Goal: Information Seeking & Learning: Learn about a topic

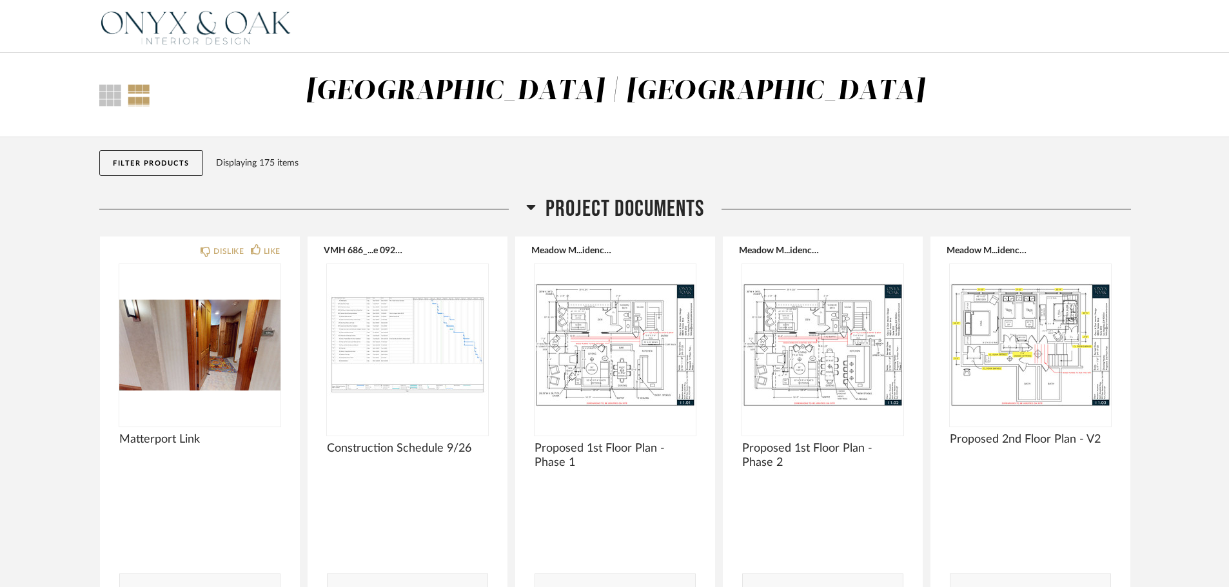
click at [530, 208] on icon at bounding box center [531, 207] width 9 height 5
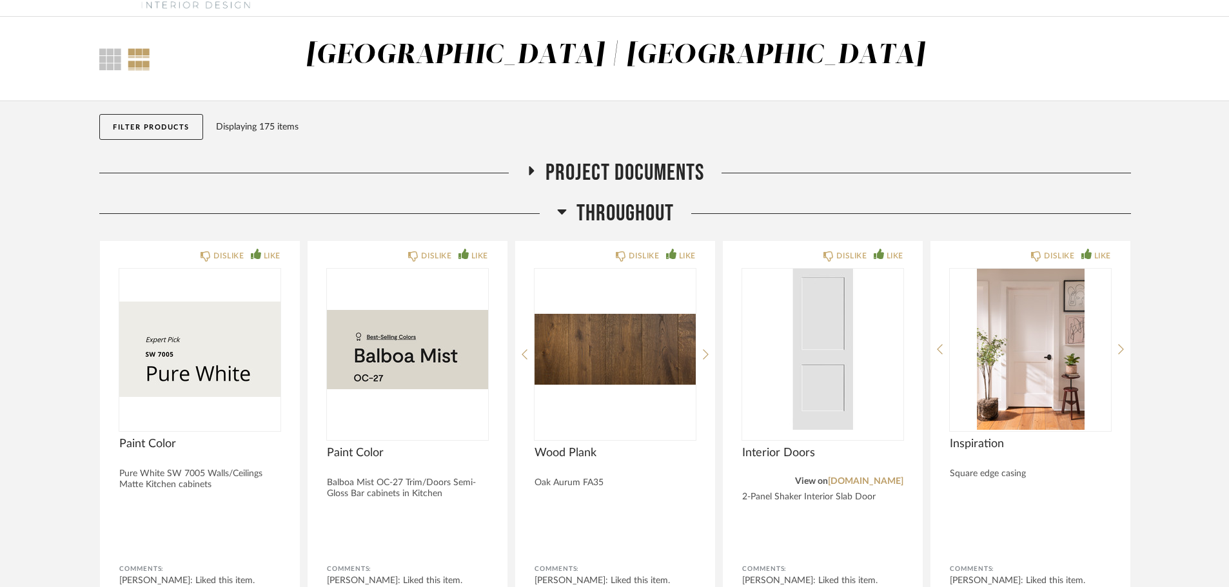
scroll to position [35, 0]
click at [531, 169] on icon at bounding box center [531, 171] width 5 height 9
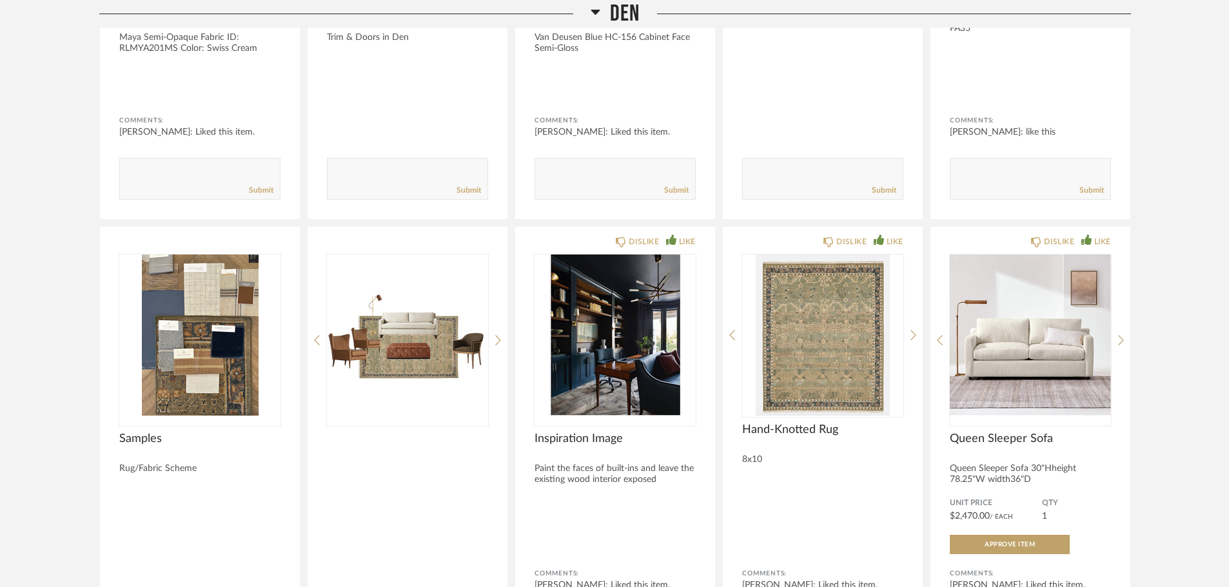
scroll to position [5303, 0]
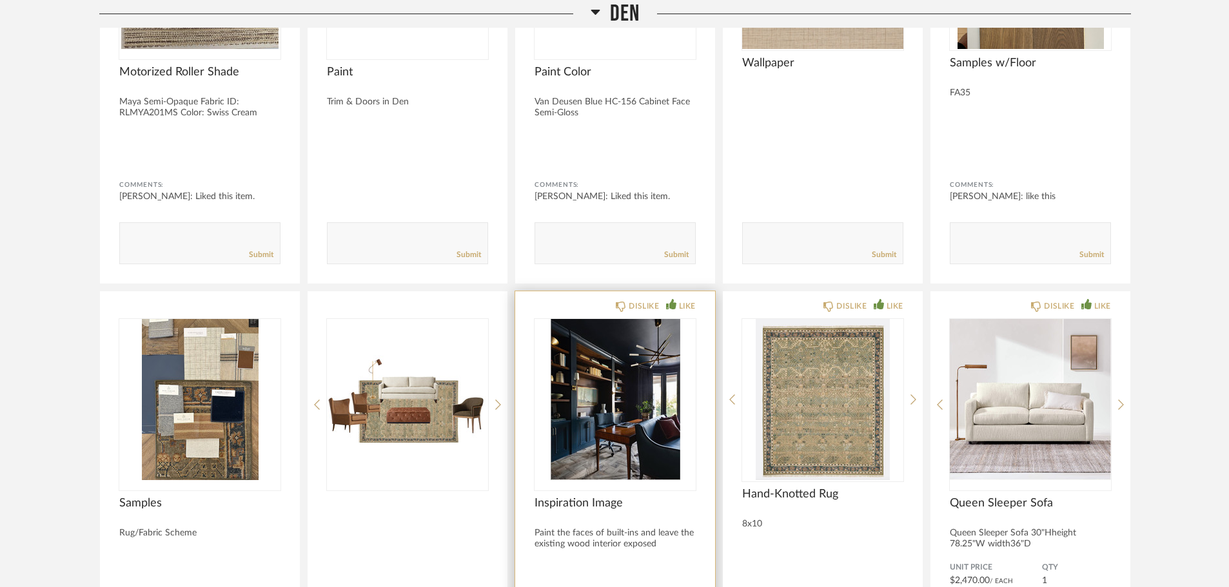
click at [618, 355] on img "0" at bounding box center [615, 399] width 161 height 161
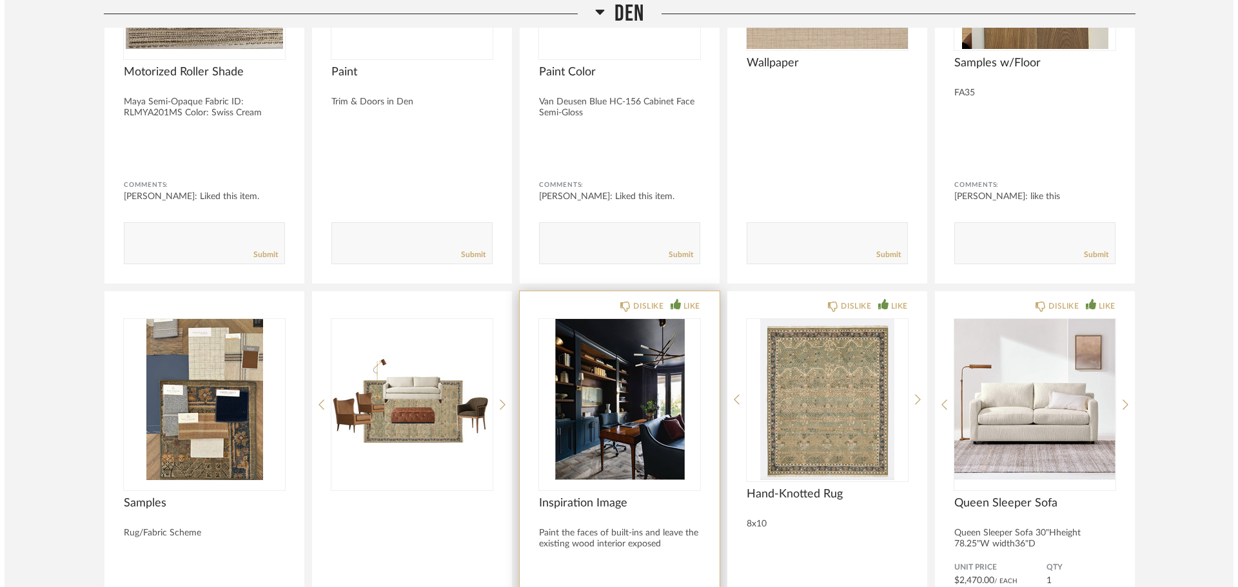
scroll to position [0, 0]
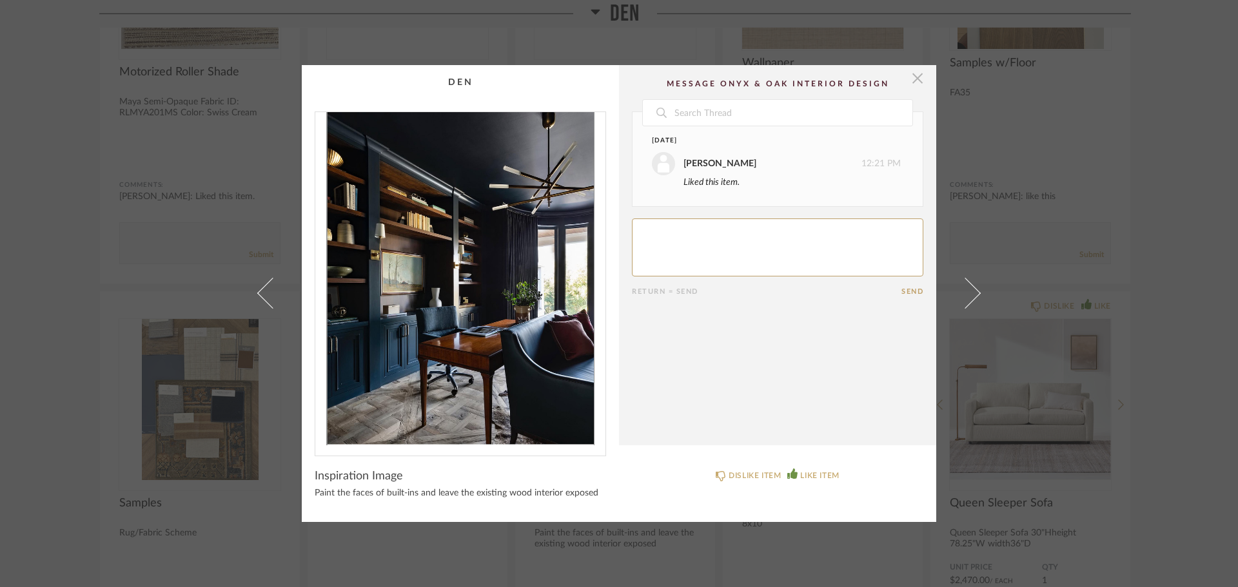
click at [816, 79] on span "button" at bounding box center [918, 78] width 26 height 26
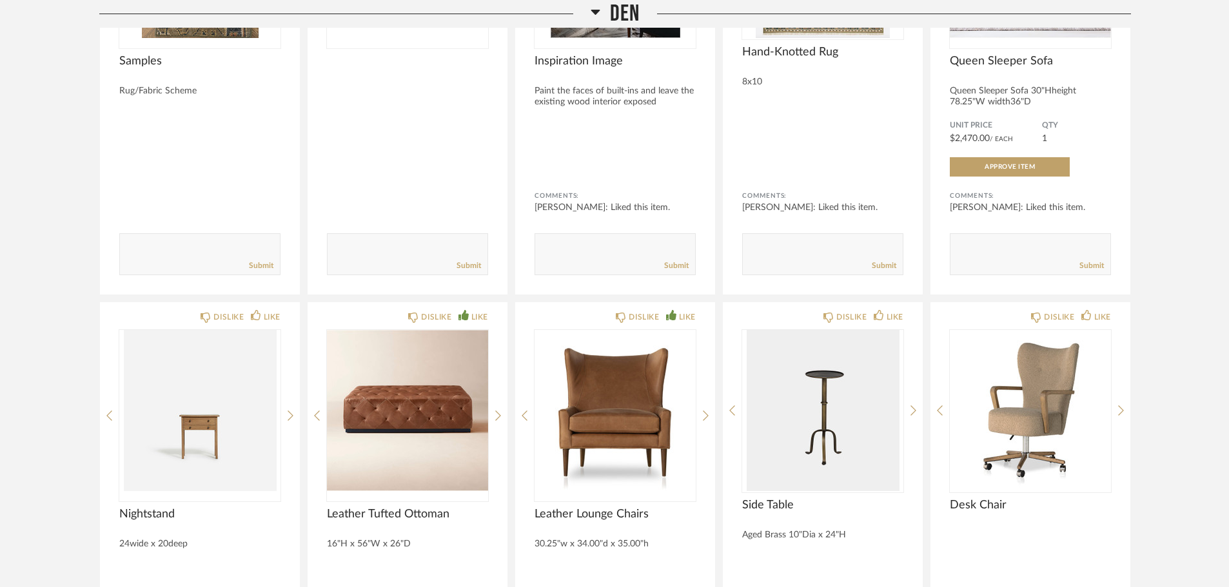
scroll to position [5754, 0]
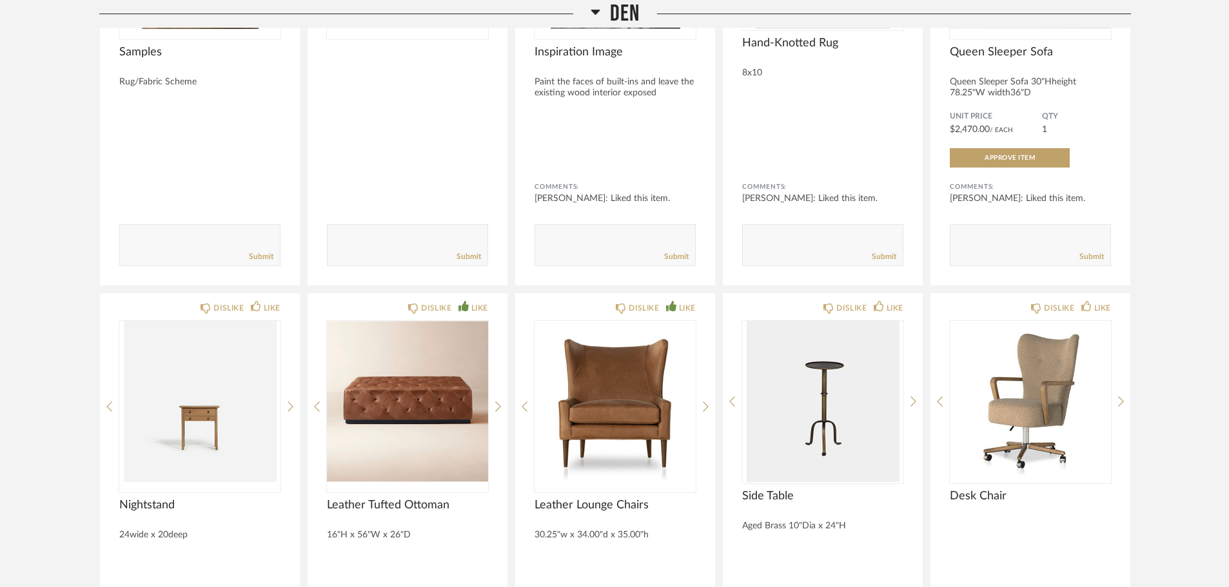
drag, startPoint x: 718, startPoint y: 291, endPoint x: 1156, endPoint y: 223, distance: 442.5
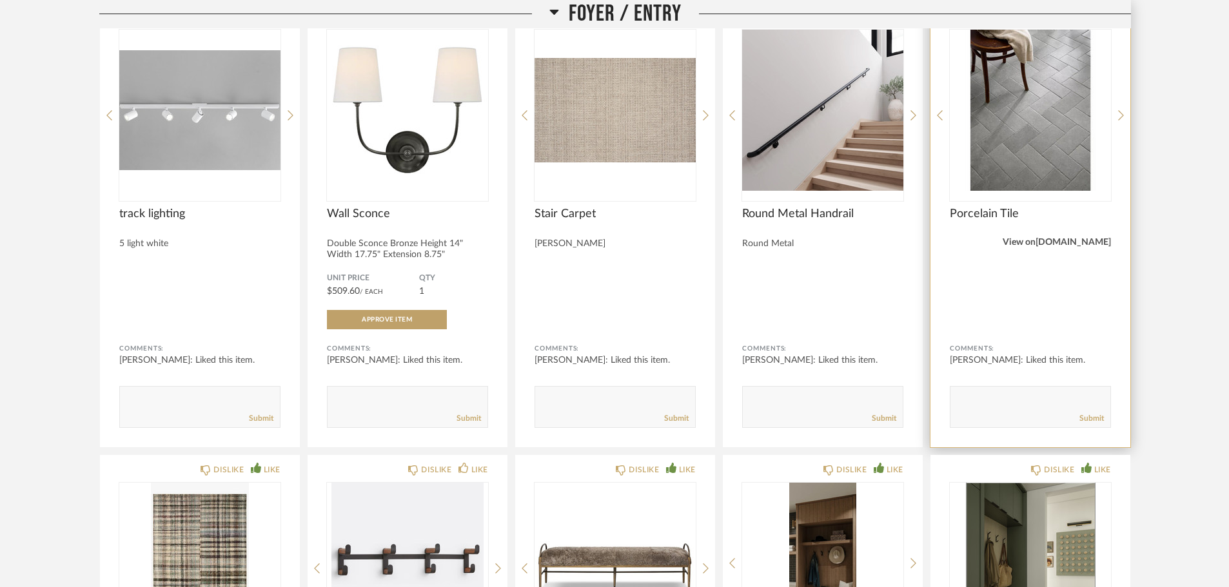
scroll to position [1305, 0]
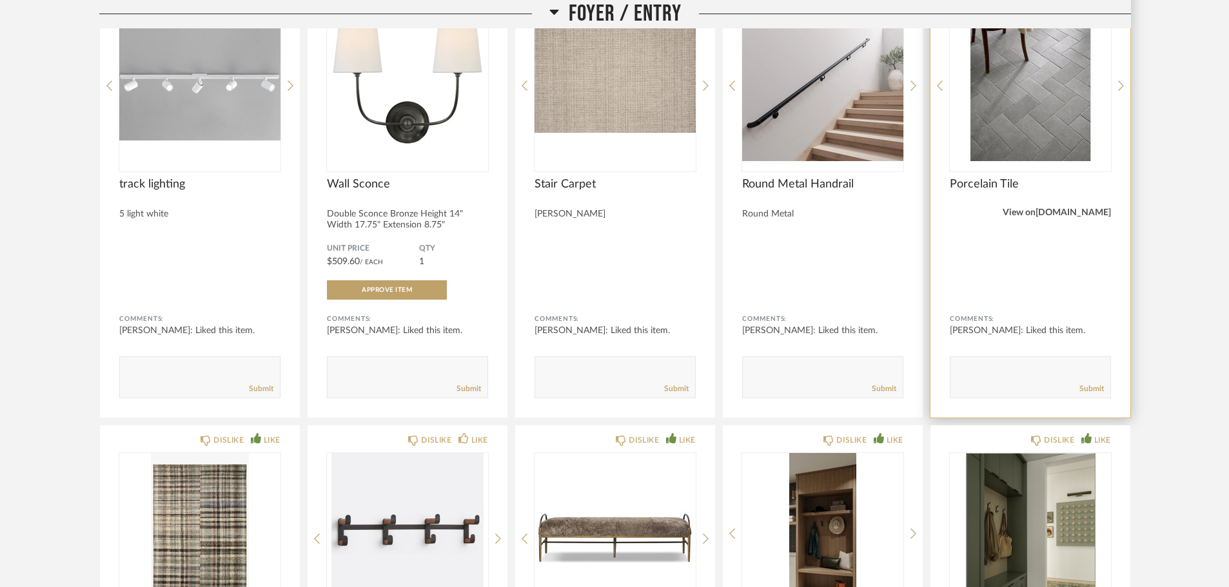
click at [816, 213] on link "[DOMAIN_NAME]" at bounding box center [1073, 212] width 75 height 9
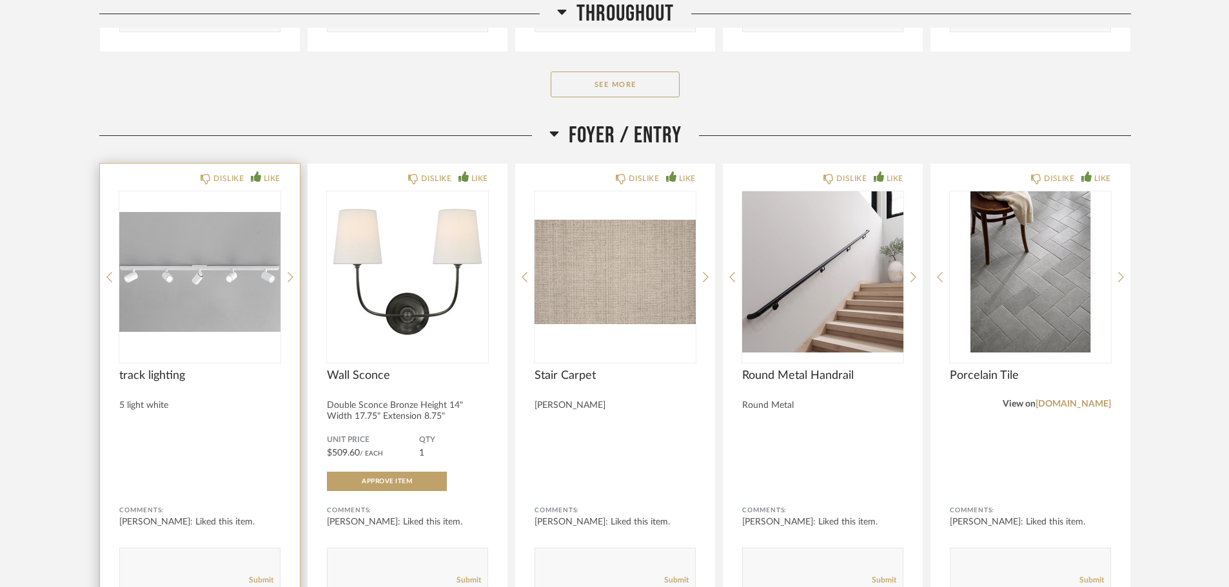
scroll to position [1111, 0]
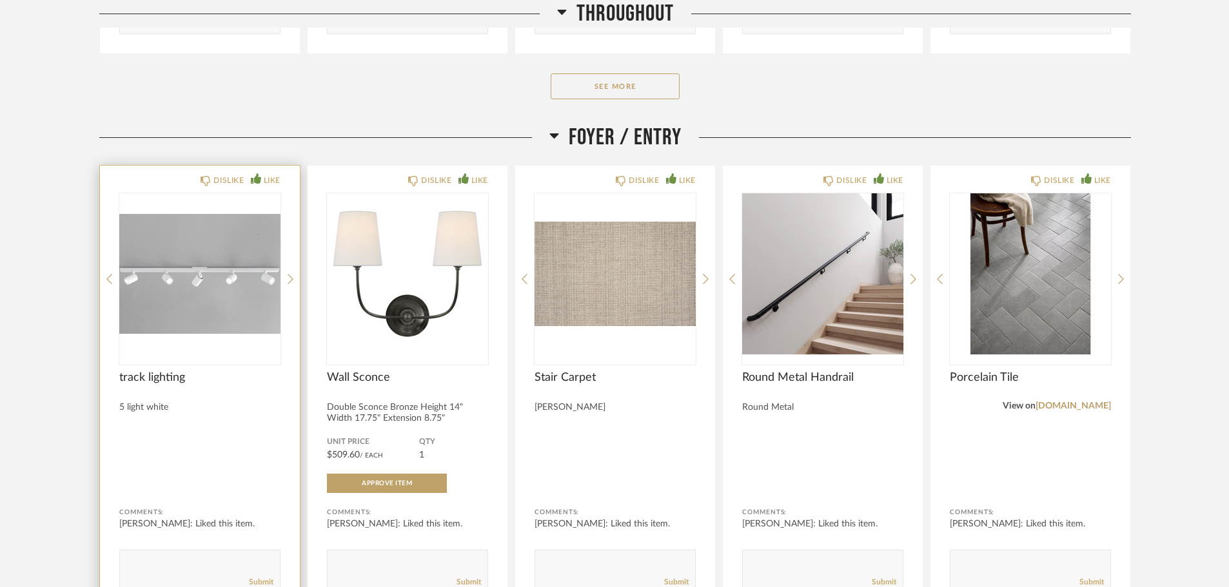
click at [200, 350] on img "0" at bounding box center [199, 273] width 161 height 161
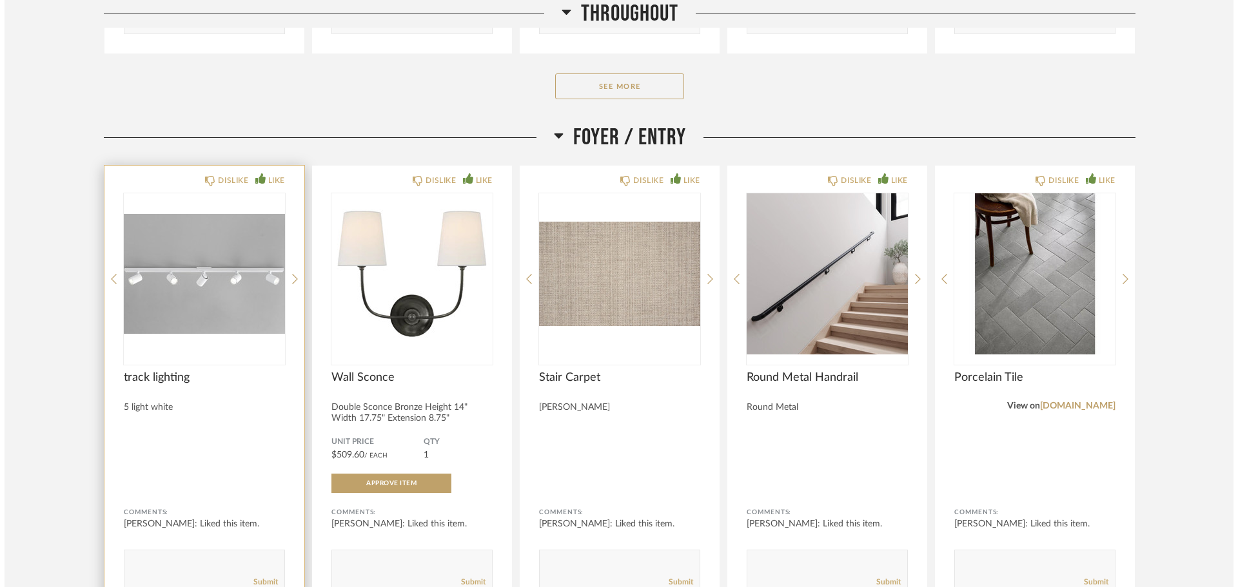
scroll to position [0, 0]
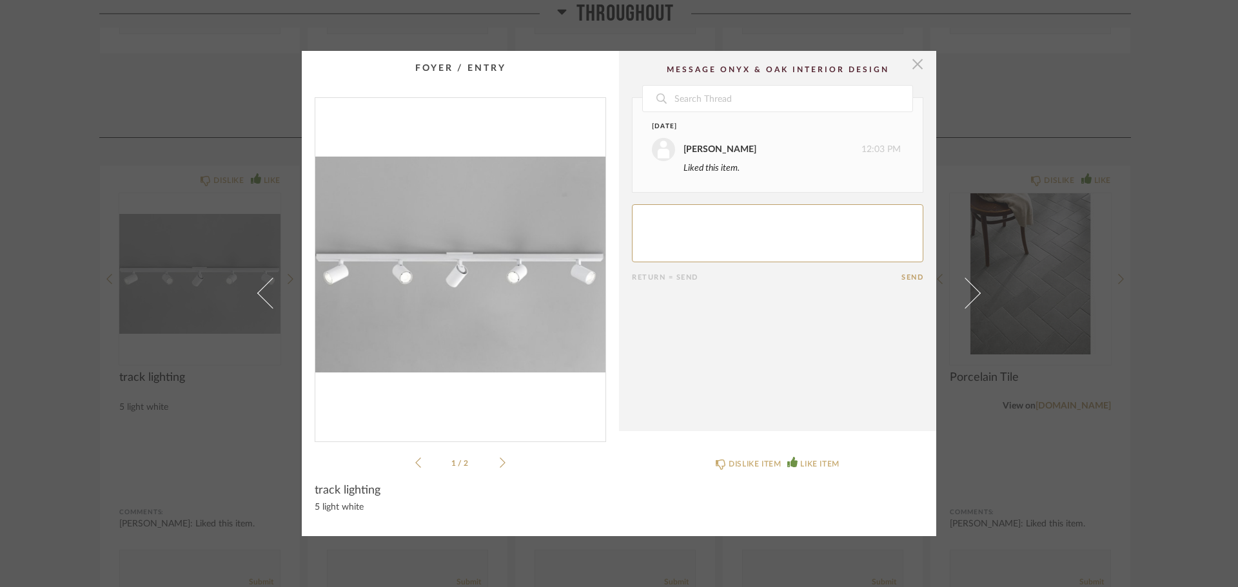
click at [816, 66] on span "button" at bounding box center [918, 64] width 26 height 26
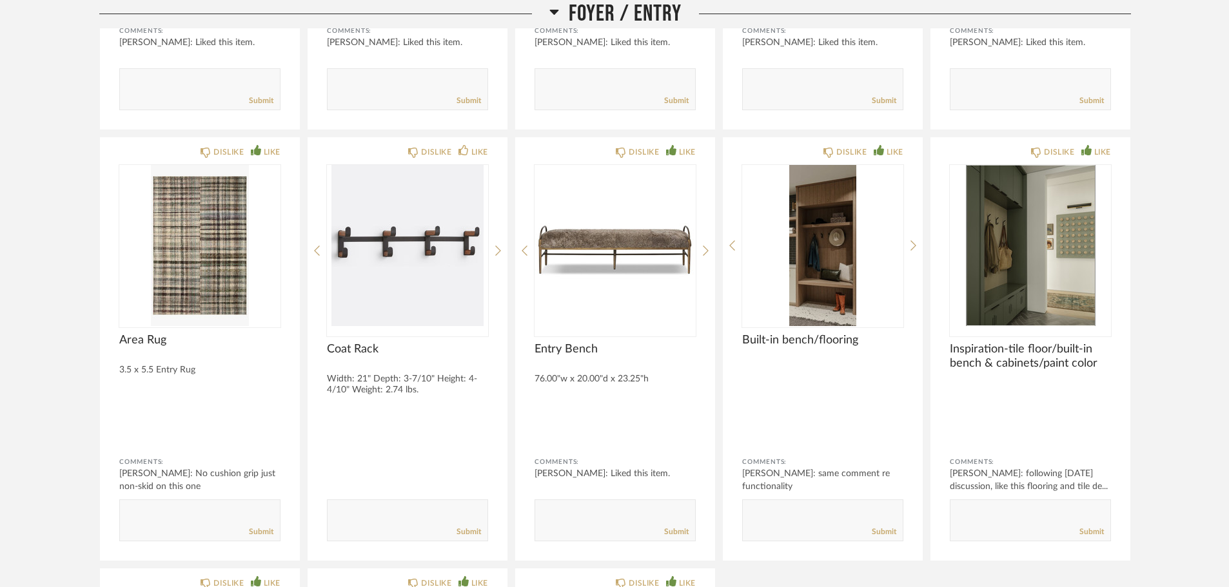
scroll to position [1627, 0]
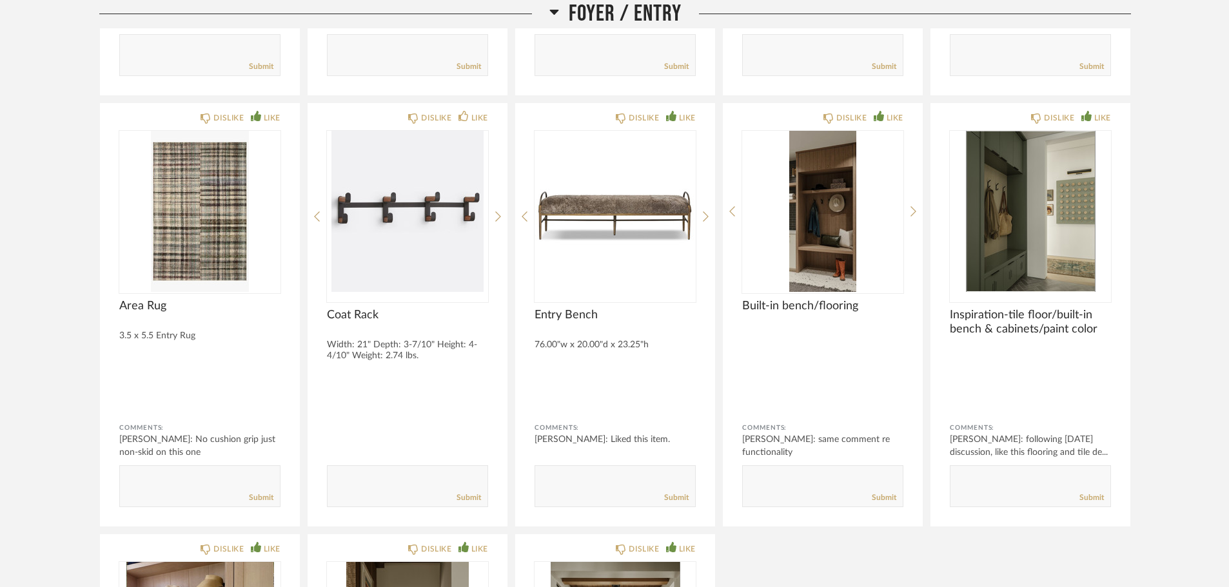
click at [816, 355] on div "DISLIKE LIKE track lighting 5 light white Comments: [PERSON_NAME]: Liked this i…" at bounding box center [615, 291] width 1032 height 1285
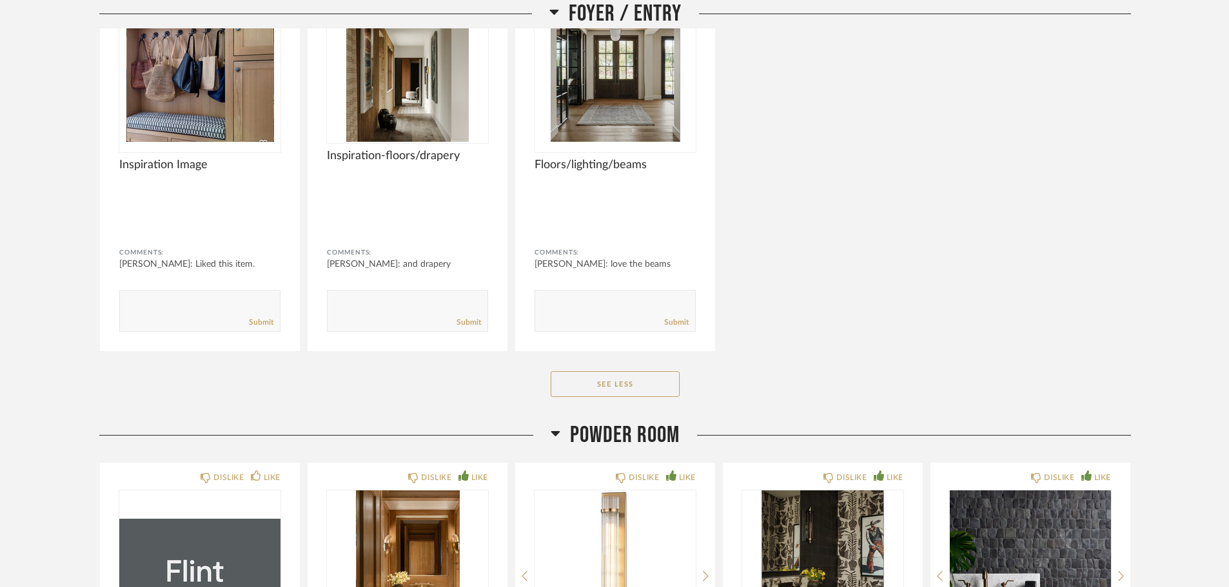
scroll to position [2207, 0]
